Goal: Transaction & Acquisition: Purchase product/service

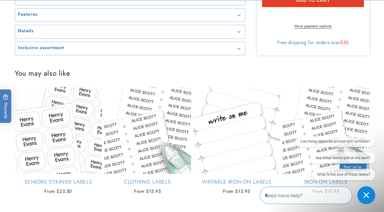
scroll to position [376, 0]
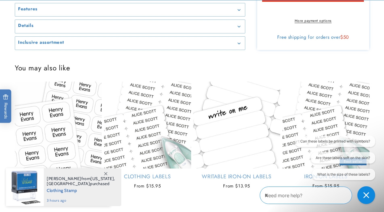
click at [239, 11] on icon "Gallery Viewer" at bounding box center [239, 9] width 3 height 1
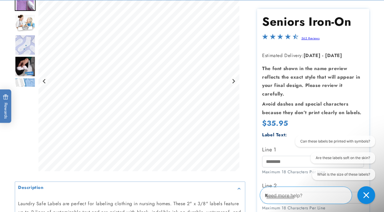
scroll to position [83, 0]
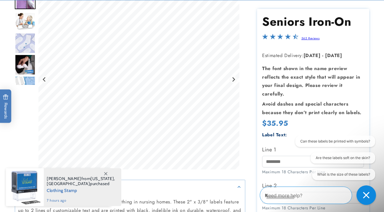
drag, startPoint x: 365, startPoint y: 195, endPoint x: 270, endPoint y: 193, distance: 94.7
click at [365, 195] on icon "Close conversation starters" at bounding box center [366, 195] width 7 height 7
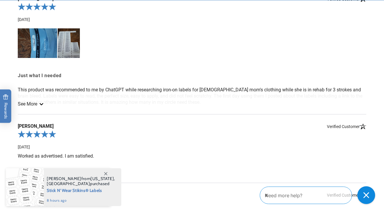
scroll to position [762, 0]
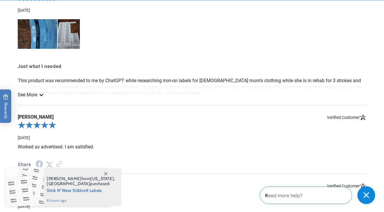
click at [43, 94] on icon "See more" at bounding box center [41, 95] width 5 height 2
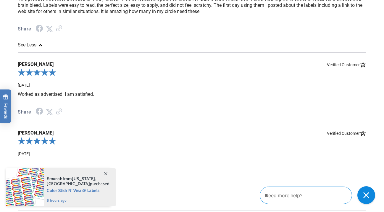
scroll to position [845, 0]
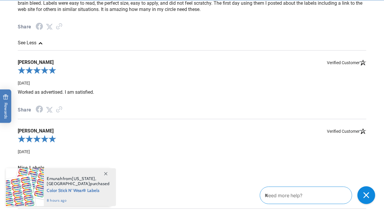
click at [105, 174] on icon at bounding box center [105, 173] width 3 height 3
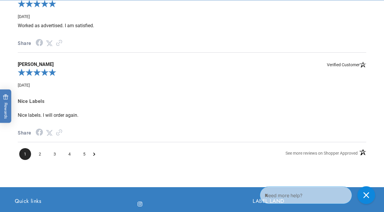
scroll to position [934, 0]
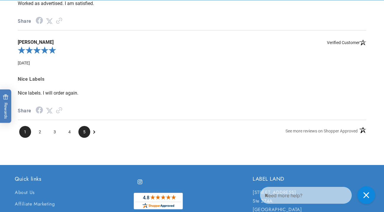
click at [85, 127] on span "5" at bounding box center [84, 132] width 12 height 12
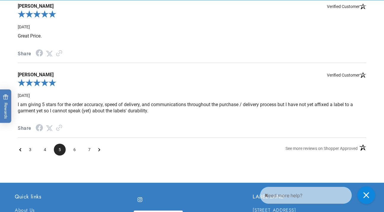
scroll to position [817, 0]
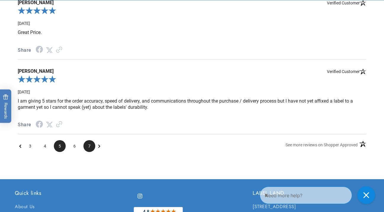
click at [89, 141] on span "7" at bounding box center [89, 146] width 12 height 12
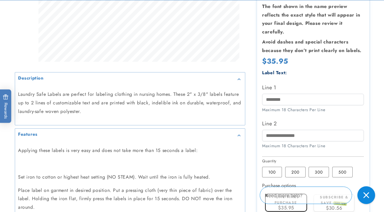
scroll to position [193, 0]
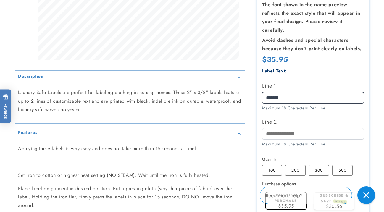
type input "*******"
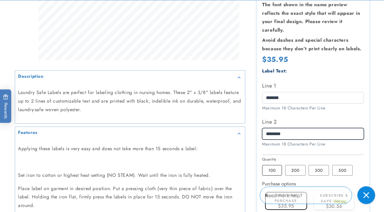
type input "********"
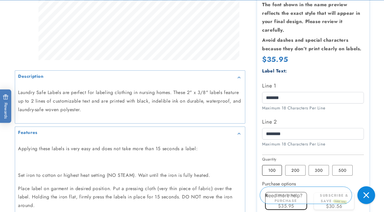
click at [273, 165] on label "100 Variant sold out or unavailable" at bounding box center [272, 170] width 20 height 11
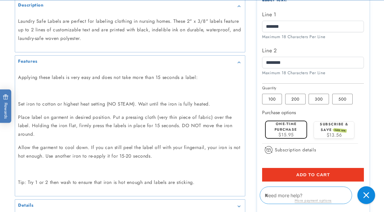
scroll to position [266, 0]
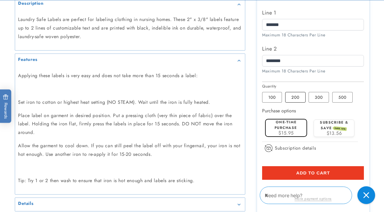
click at [296, 92] on label "200 Variant sold out or unavailable" at bounding box center [295, 97] width 20 height 11
click at [289, 120] on label "One-time purchase" at bounding box center [286, 125] width 22 height 11
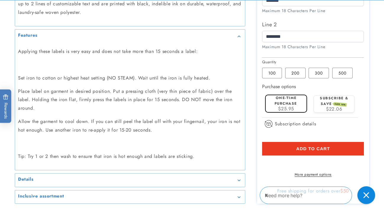
scroll to position [294, 0]
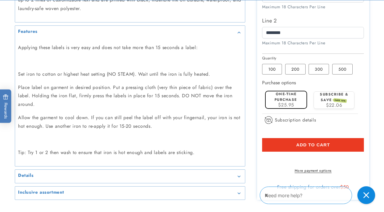
click at [313, 142] on span "Add to cart" at bounding box center [313, 144] width 34 height 5
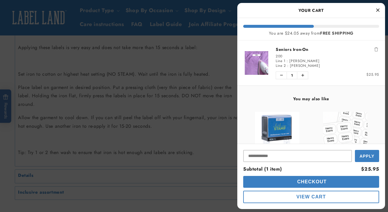
click at [308, 180] on span "Checkout" at bounding box center [311, 181] width 31 height 5
click at [275, 159] on input "Input Discount" at bounding box center [298, 156] width 109 height 12
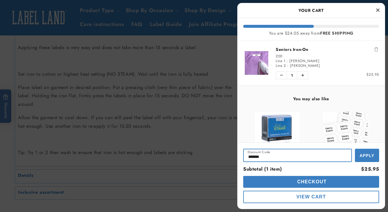
type input "*******"
click at [316, 182] on span "Checkout" at bounding box center [311, 181] width 31 height 5
click at [378, 9] on icon "Close Cart" at bounding box center [378, 9] width 3 height 5
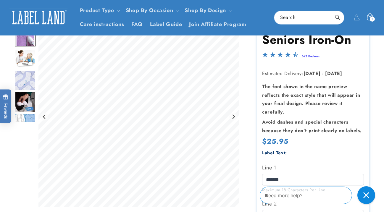
scroll to position [0, 0]
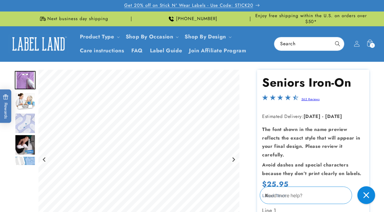
click at [249, 4] on span "Get 20% off on Stick N' Wear Labels - Use Code: STICK20" at bounding box center [188, 6] width 129 height 6
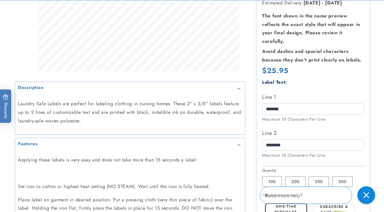
scroll to position [187, 0]
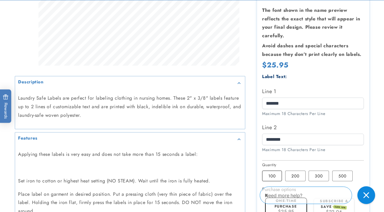
click at [273, 171] on label "100 Variant sold out or unavailable" at bounding box center [272, 176] width 20 height 11
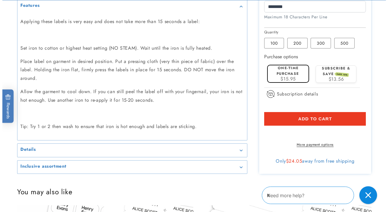
scroll to position [325, 0]
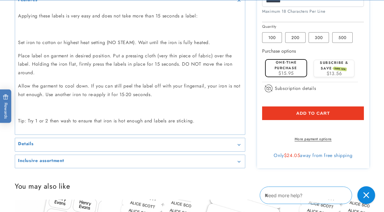
click at [324, 111] on span "Add to cart" at bounding box center [313, 113] width 34 height 5
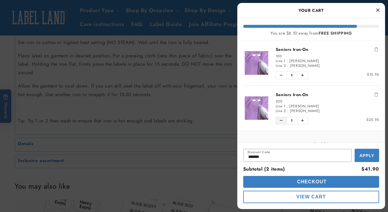
click at [281, 119] on icon "Decrease quantity of Seniors Iron-On" at bounding box center [281, 121] width 3 height 4
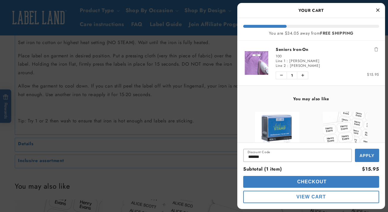
click at [323, 183] on span "Checkout" at bounding box center [311, 181] width 31 height 5
